Goal: Task Accomplishment & Management: Manage account settings

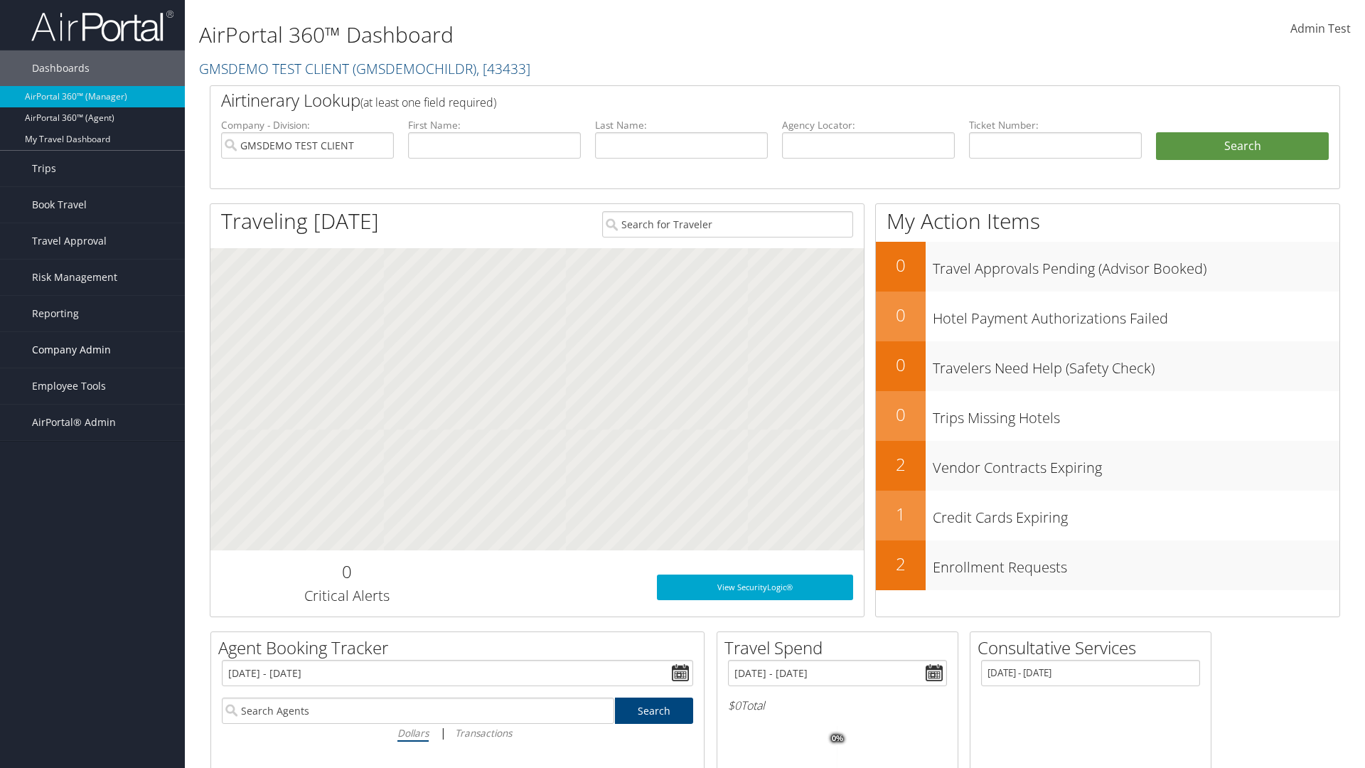
click at [92, 350] on span "Company Admin" at bounding box center [71, 350] width 79 height 36
click at [92, 527] on link "Travel Policy" at bounding box center [92, 527] width 185 height 21
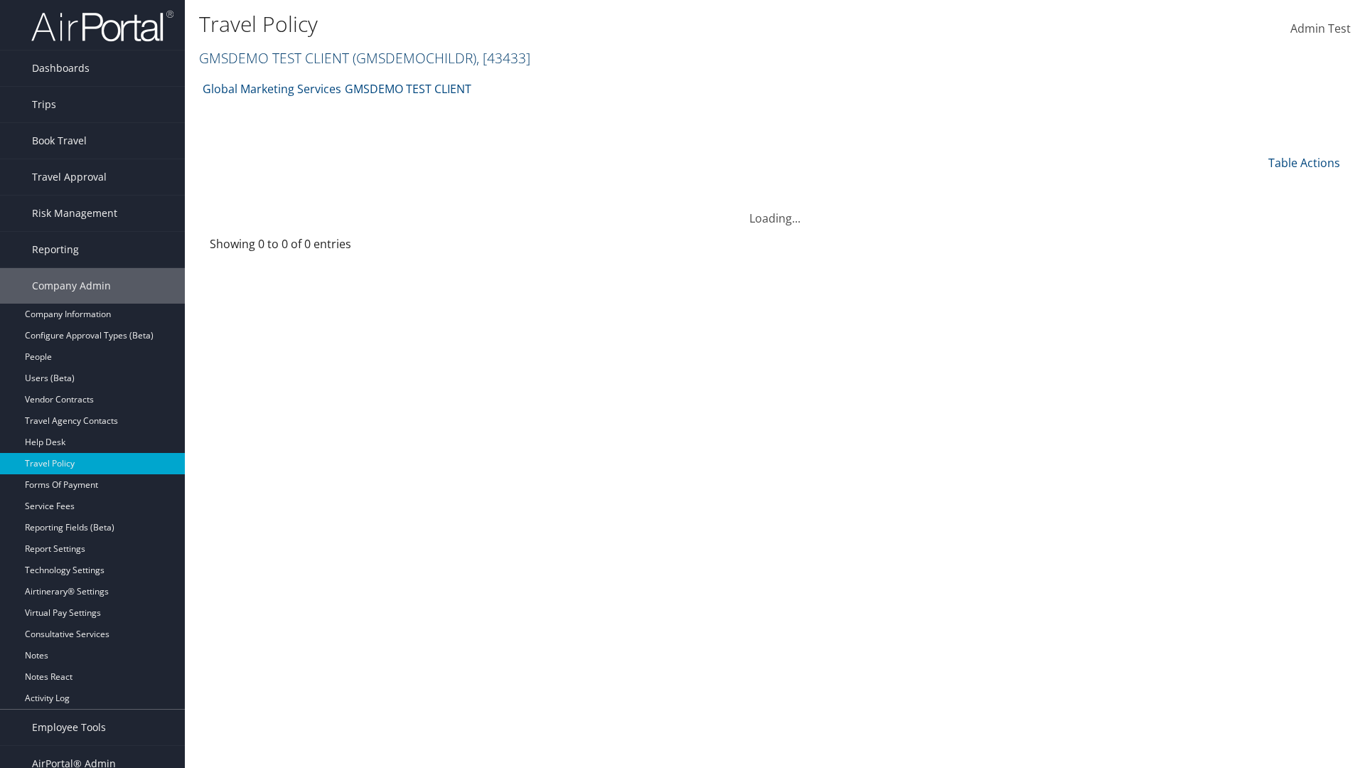
click at [273, 58] on link "GMSDEMO TEST CLIENT ( GMSDEMOCHILDR ) , [ 43433 ]" at bounding box center [364, 57] width 331 height 19
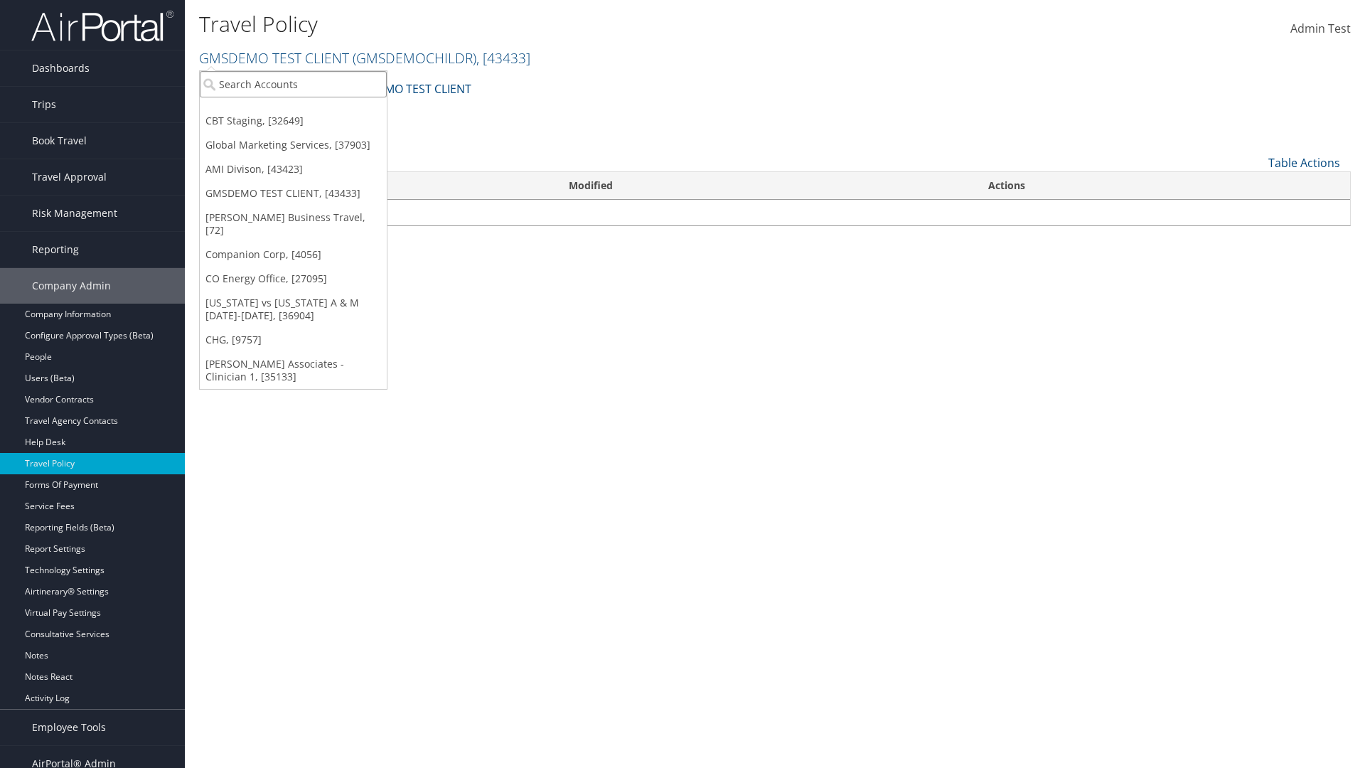
click at [293, 84] on input "search" at bounding box center [293, 84] width 187 height 26
type input "Global Marketing Services"
click at [306, 110] on div "Global Marketing Services (301946), [37903]" at bounding box center [306, 110] width 229 height 13
